Goal: Task Accomplishment & Management: Manage account settings

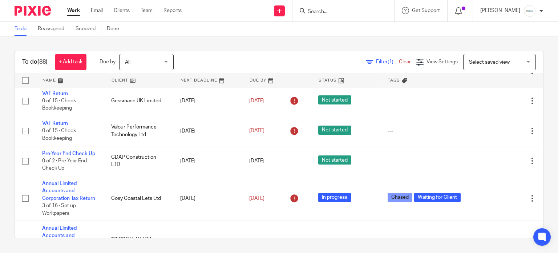
scroll to position [727, 0]
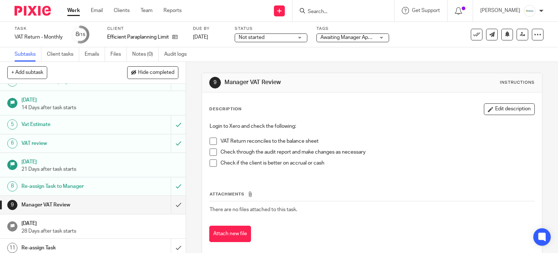
scroll to position [138, 0]
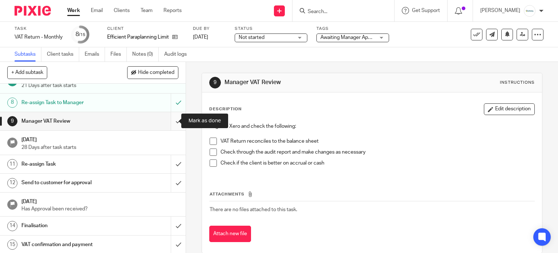
click at [170, 122] on input "submit" at bounding box center [93, 121] width 186 height 18
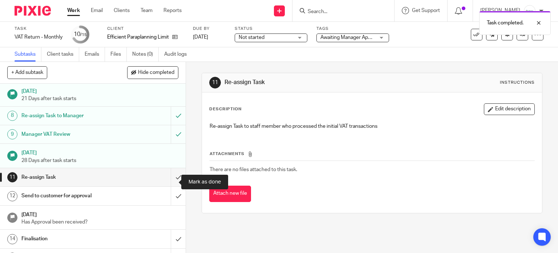
scroll to position [138, 0]
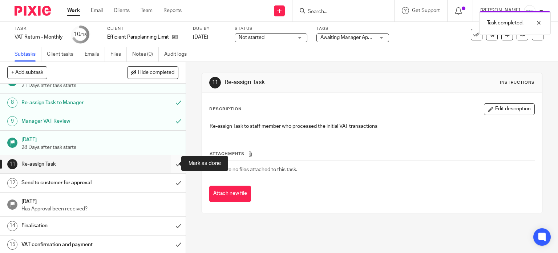
click at [170, 166] on input "submit" at bounding box center [93, 164] width 186 height 18
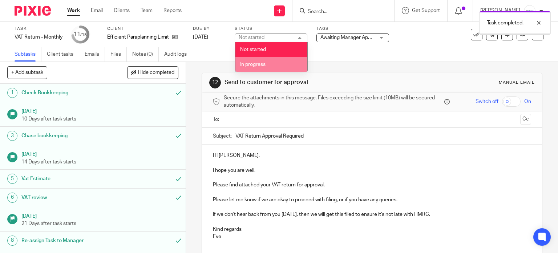
click at [263, 63] on span "In progress" at bounding box center [252, 64] width 25 height 5
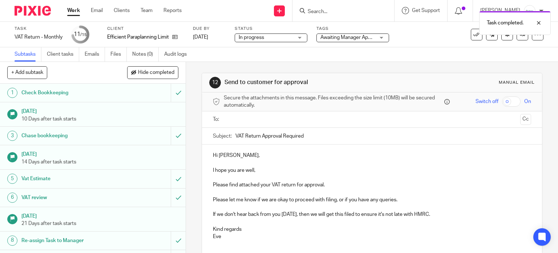
click at [356, 40] on span "Awaiting Manager Approval" at bounding box center [348, 38] width 55 height 8
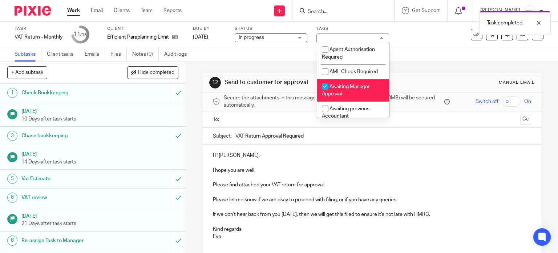
click at [343, 84] on li "Awaiting Manager Approval" at bounding box center [353, 90] width 72 height 22
checkbox input "false"
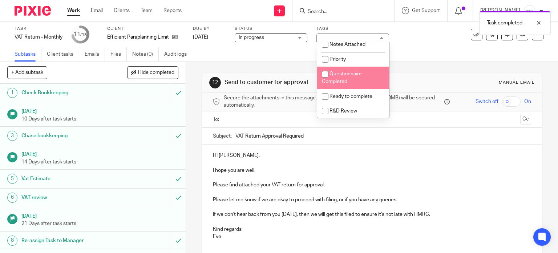
scroll to position [194, 0]
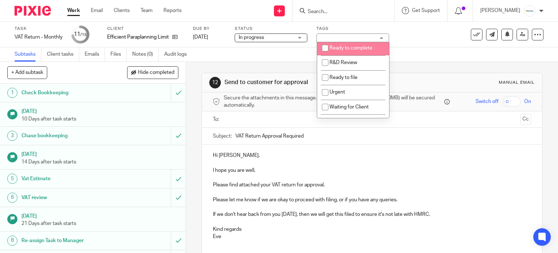
click at [337, 55] on li "Ready to complete" at bounding box center [353, 47] width 72 height 15
checkbox input "true"
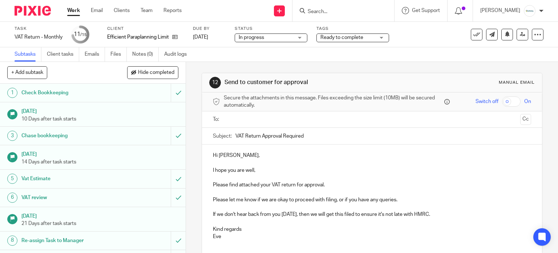
click at [422, 53] on div "Subtasks Client tasks Emails Files Notes (0) Audit logs" at bounding box center [279, 54] width 558 height 15
click at [517, 36] on link at bounding box center [523, 35] width 12 height 12
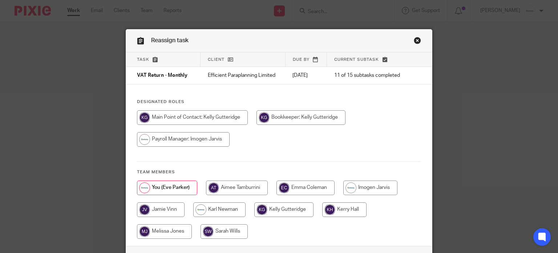
click at [301, 207] on input "radio" at bounding box center [283, 209] width 59 height 15
radio input "true"
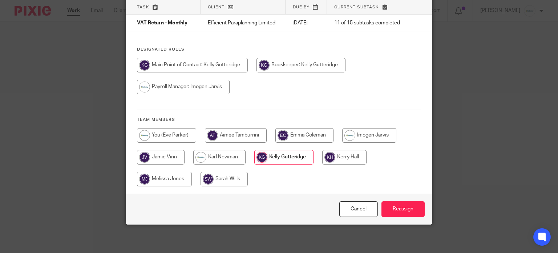
scroll to position [52, 0]
click at [402, 204] on input "Reassign" at bounding box center [403, 209] width 43 height 16
